Goal: Information Seeking & Learning: Learn about a topic

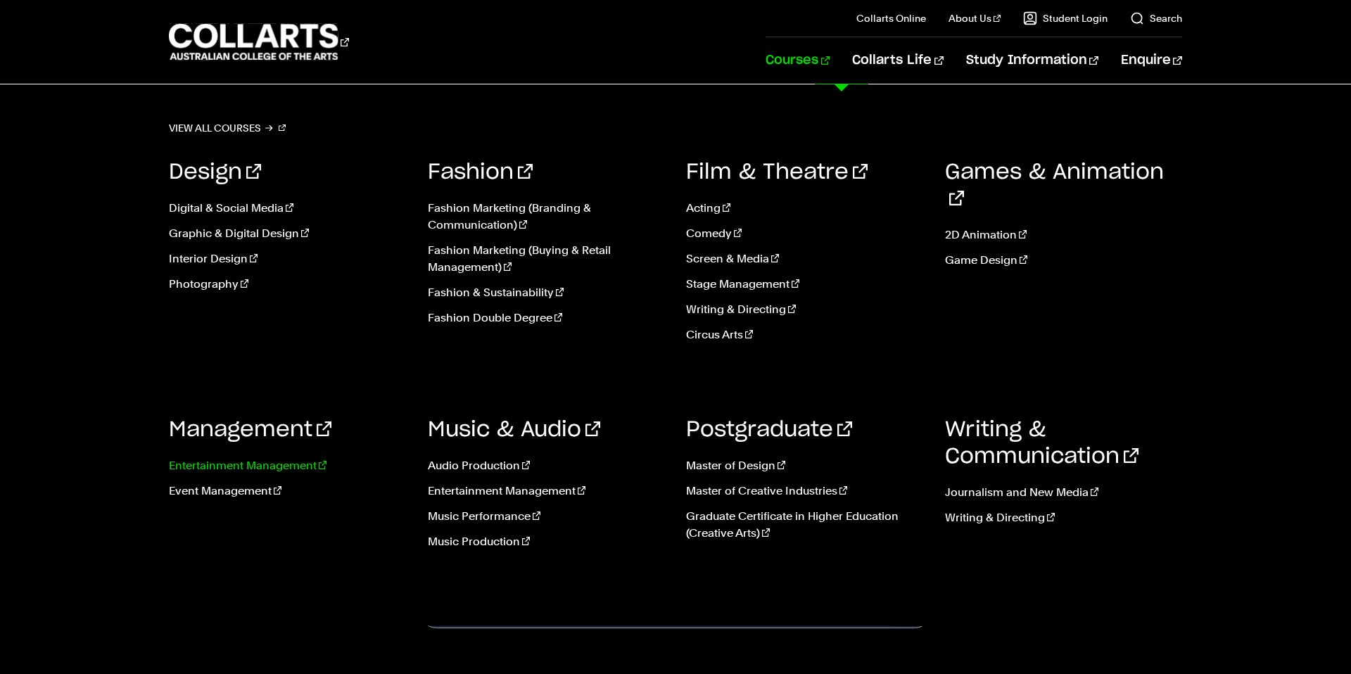
scroll to position [11, 0]
click at [291, 462] on link "Entertainment Management" at bounding box center [288, 465] width 238 height 17
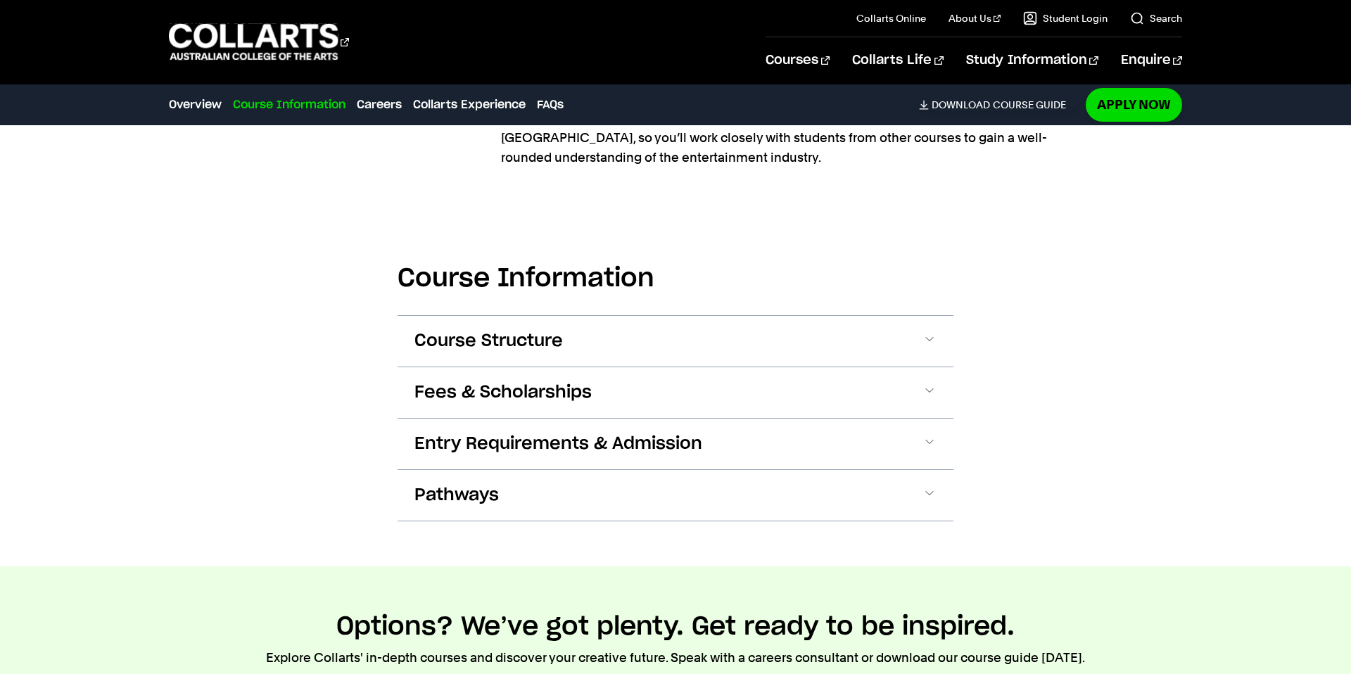
scroll to position [1804, 0]
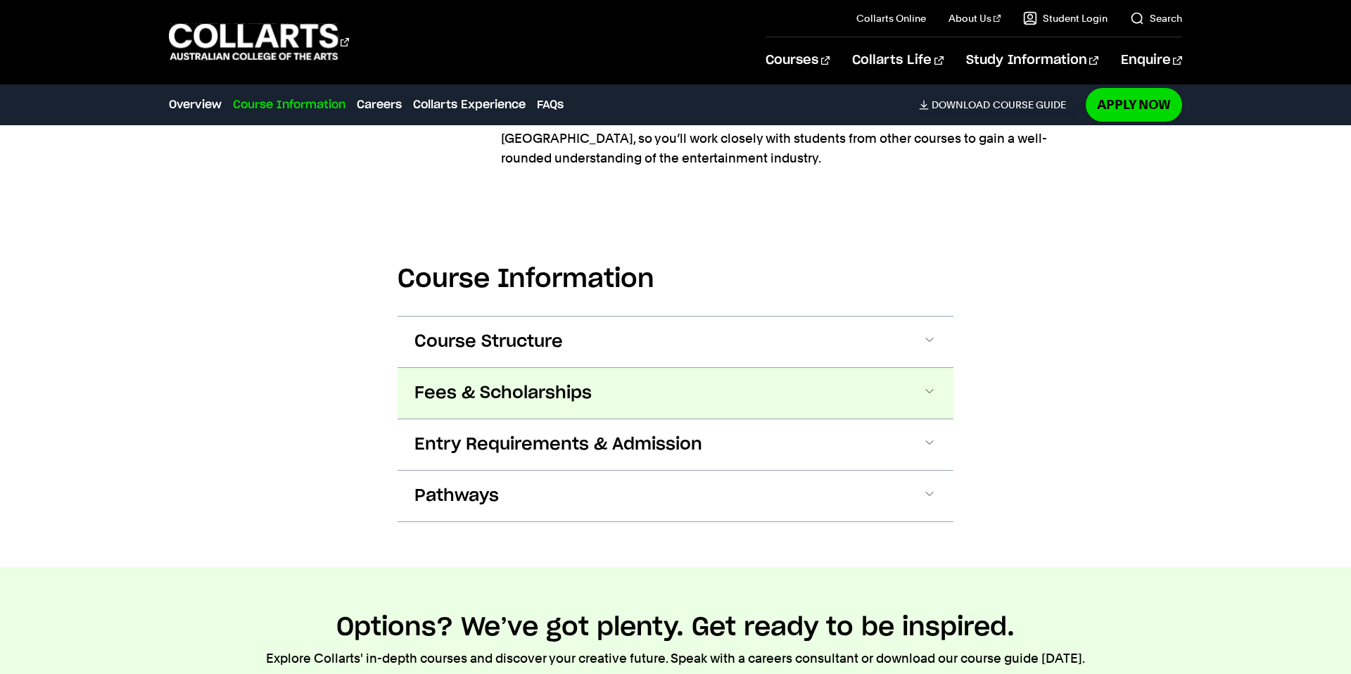
click at [923, 384] on span at bounding box center [930, 393] width 14 height 18
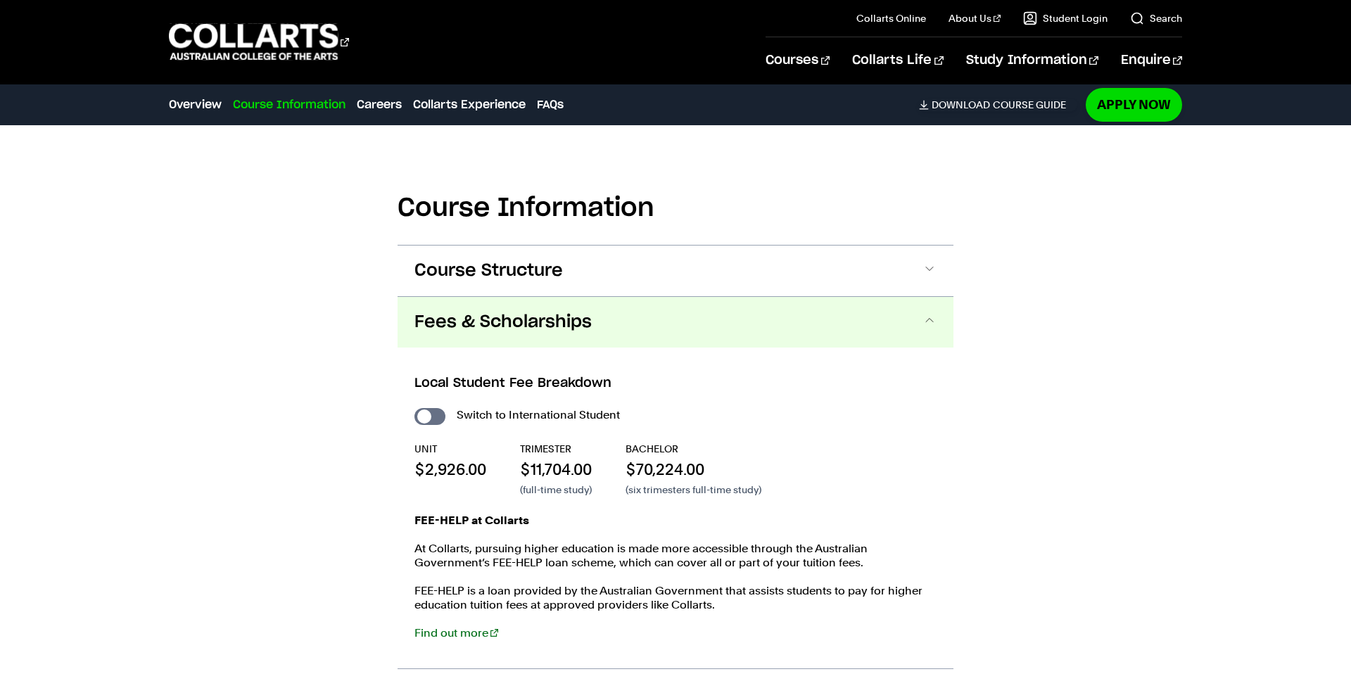
scroll to position [2006, 0]
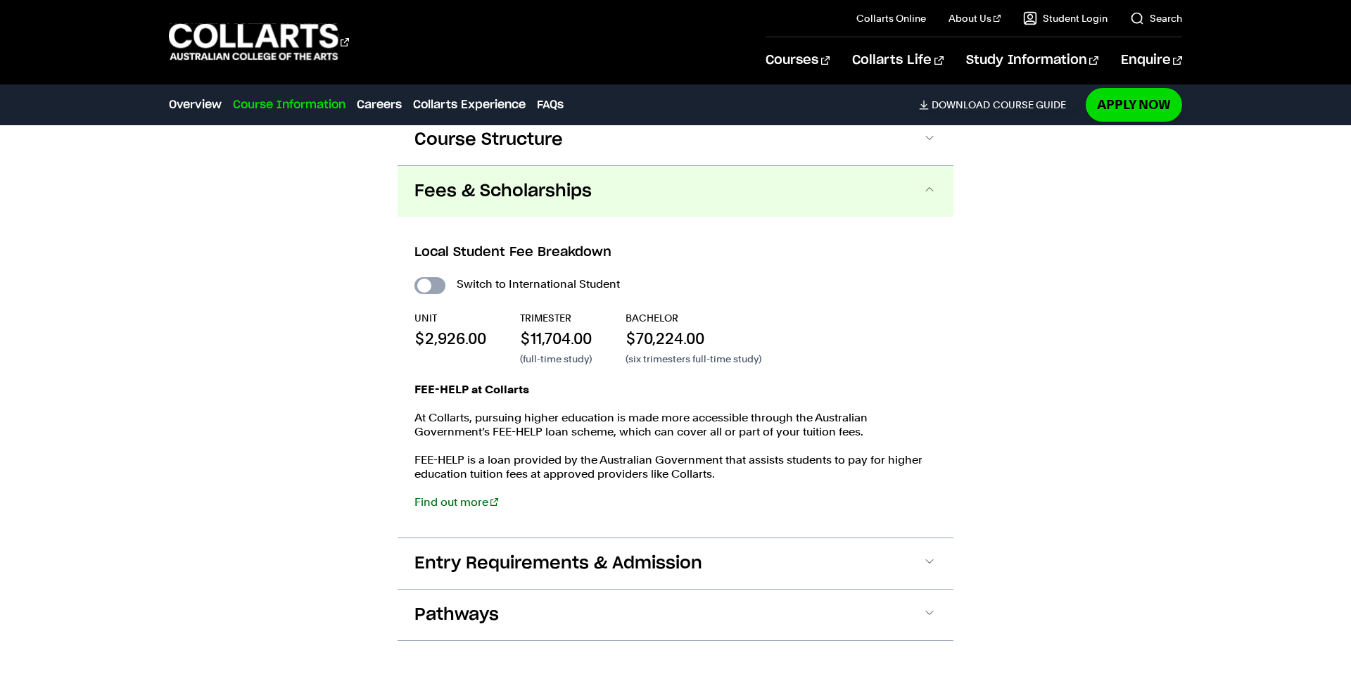
click at [427, 277] on input "International Student" at bounding box center [430, 285] width 31 height 17
checkbox input "true"
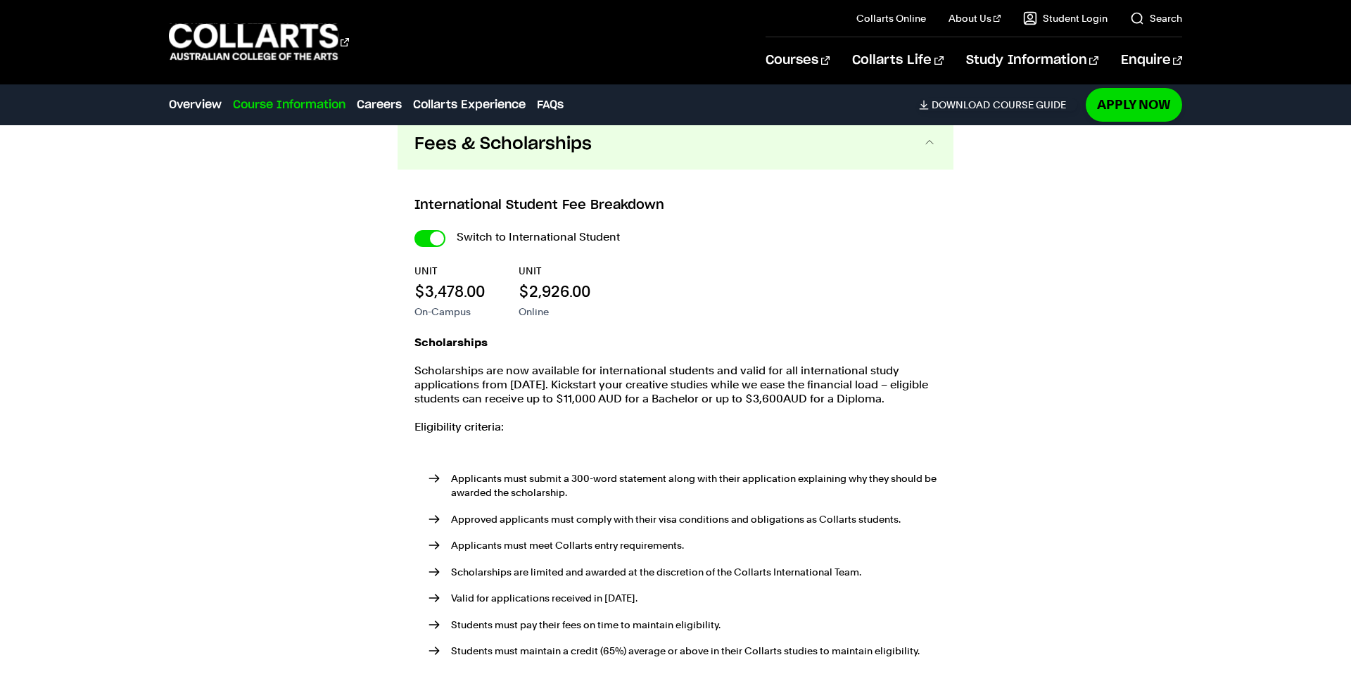
scroll to position [2052, 0]
click at [428, 231] on input "International Student" at bounding box center [430, 239] width 31 height 17
checkbox input "false"
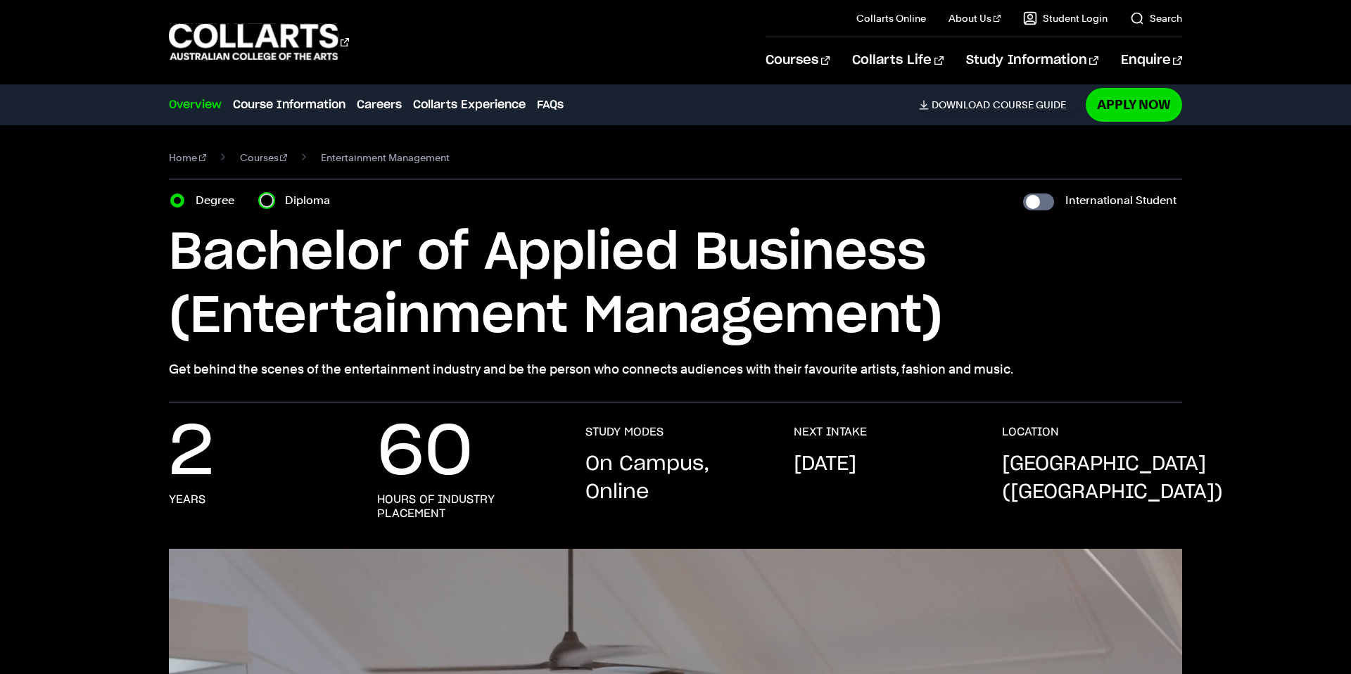
click at [272, 198] on input "Diploma" at bounding box center [267, 201] width 14 height 14
radio input "true"
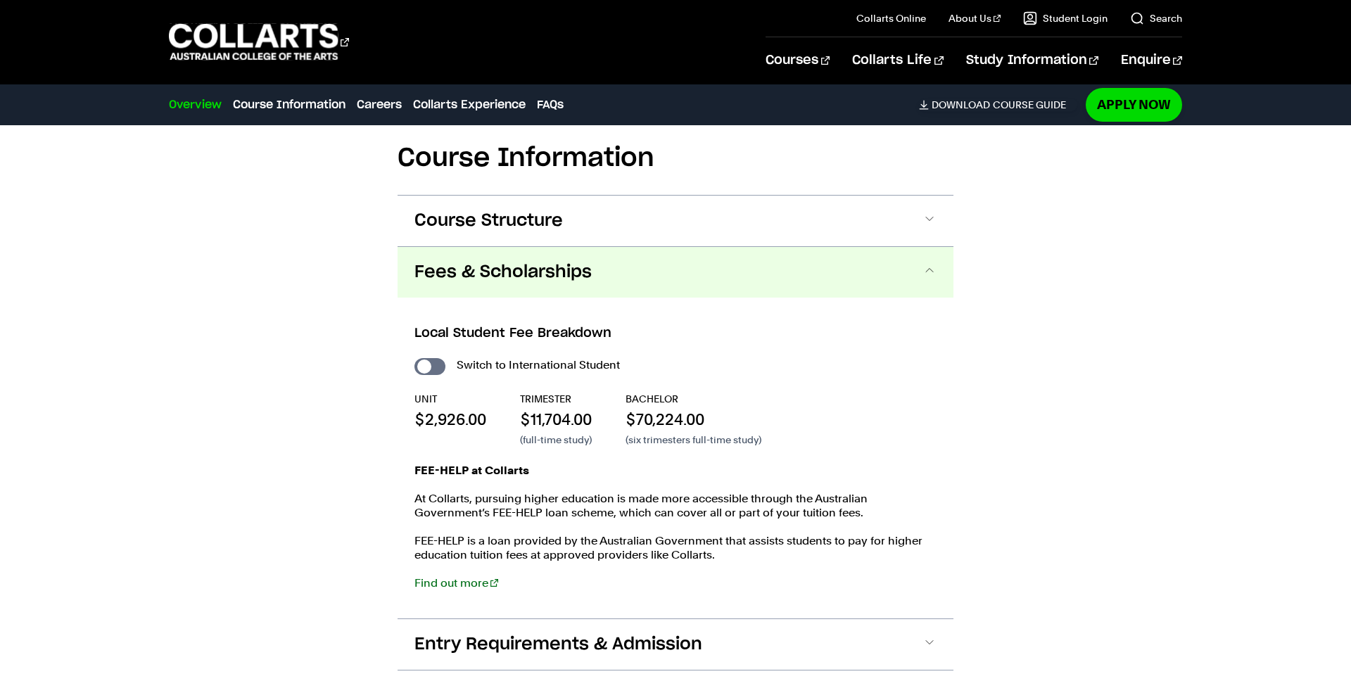
scroll to position [1907, 0]
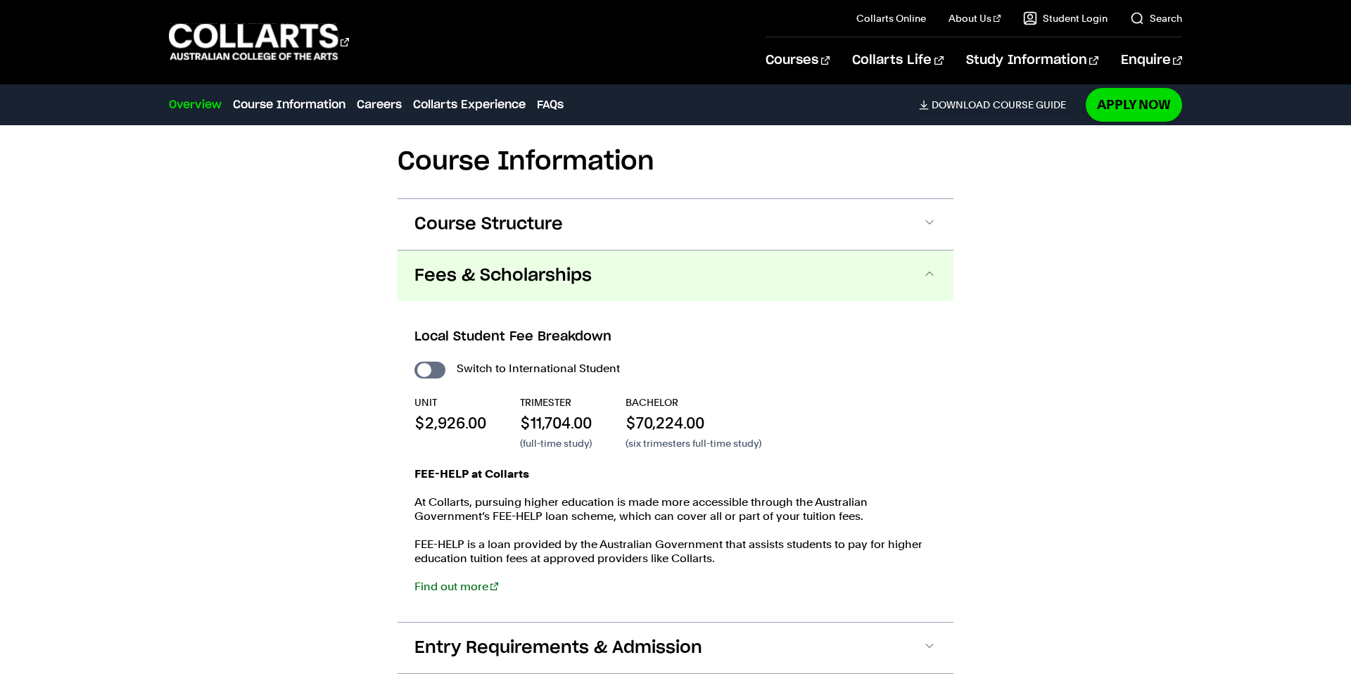
click at [928, 267] on span at bounding box center [930, 276] width 14 height 18
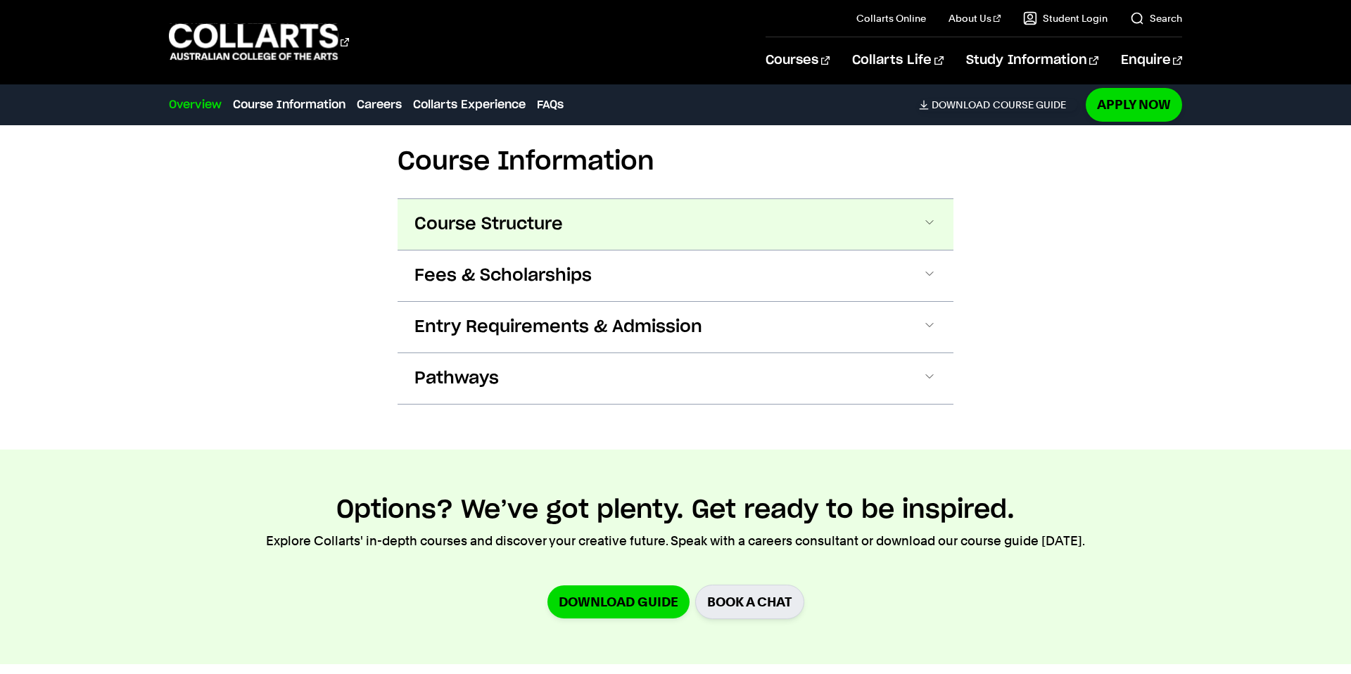
click at [923, 199] on button "Course Structure" at bounding box center [676, 224] width 556 height 51
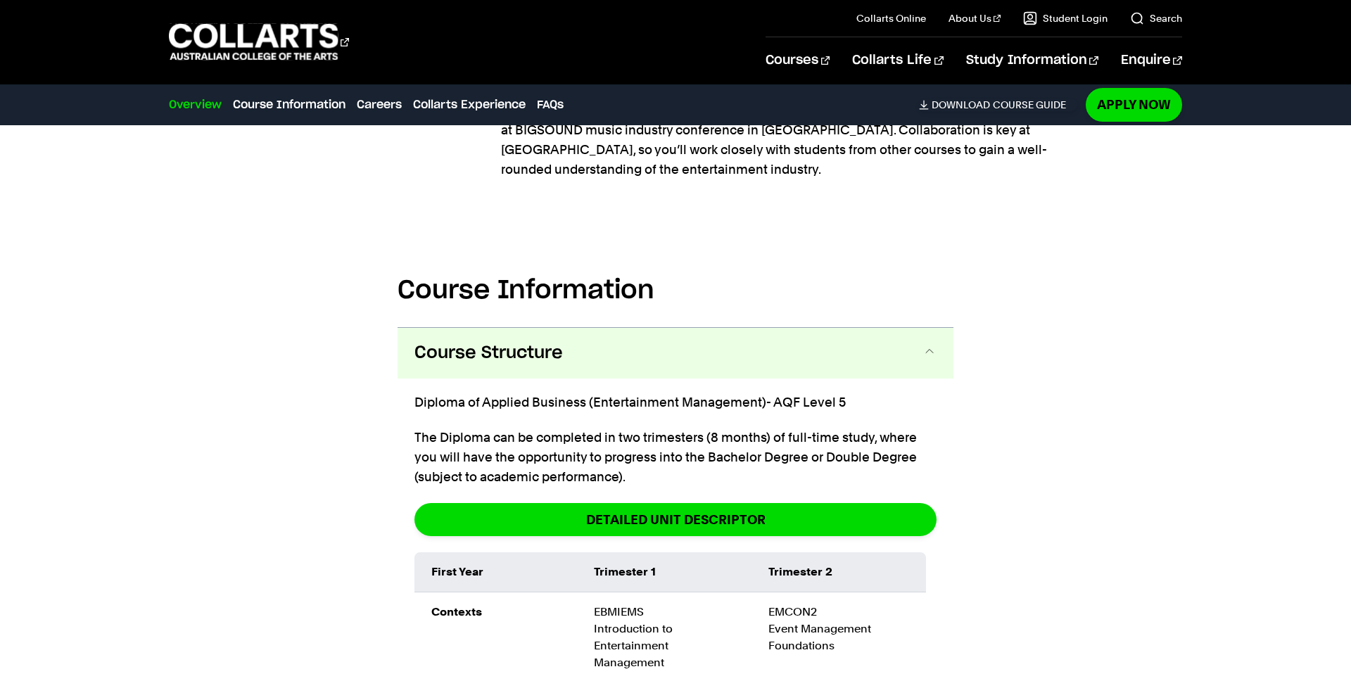
scroll to position [1777, 0]
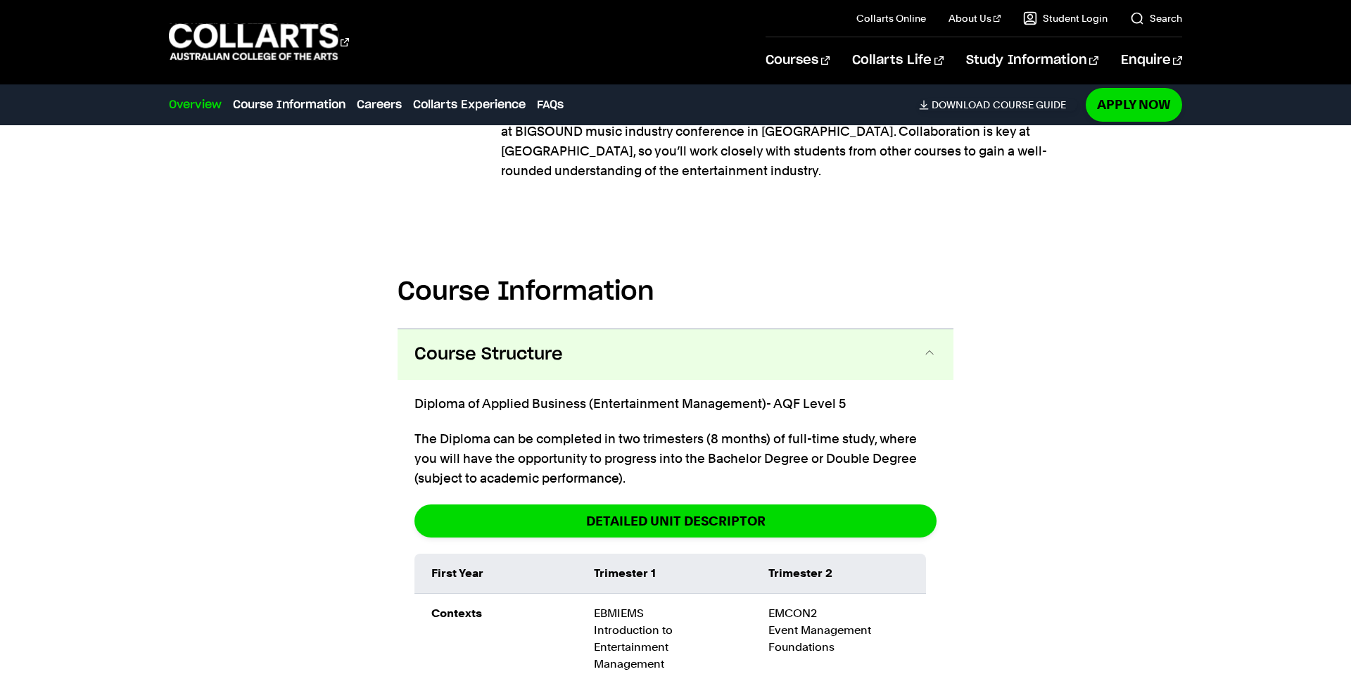
click at [935, 346] on span at bounding box center [930, 355] width 14 height 18
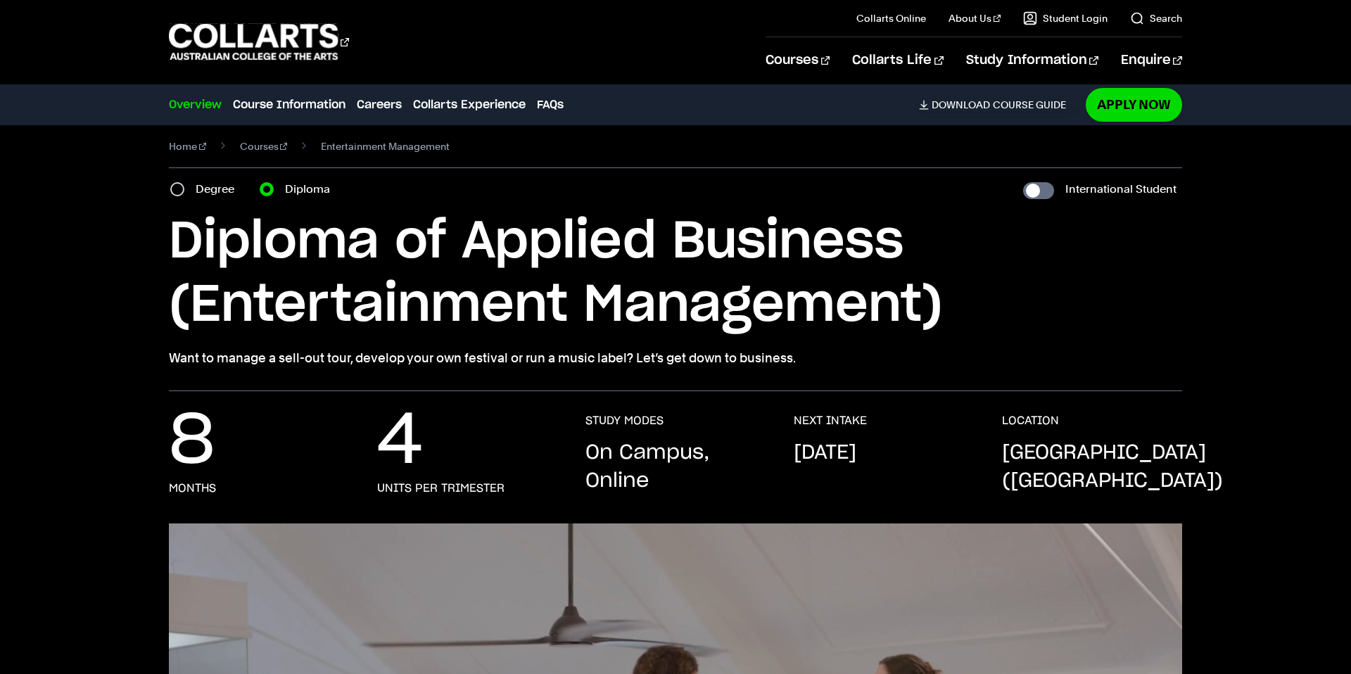
scroll to position [0, 0]
